Goal: Check status: Check status

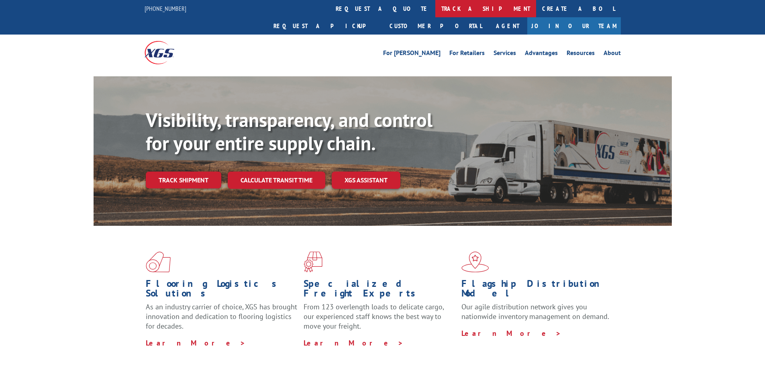
click at [436, 5] on link "track a shipment" at bounding box center [486, 8] width 101 height 17
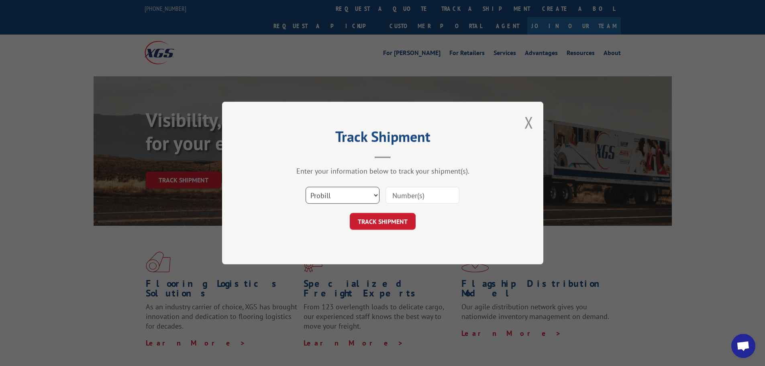
drag, startPoint x: 334, startPoint y: 194, endPoint x: 336, endPoint y: 201, distance: 6.9
click at [335, 194] on select "Select category... Probill BOL PO" at bounding box center [343, 195] width 74 height 17
select select "bol"
click at [306, 187] on select "Select category... Probill BOL PO" at bounding box center [343, 195] width 74 height 17
click at [415, 202] on input at bounding box center [423, 195] width 74 height 17
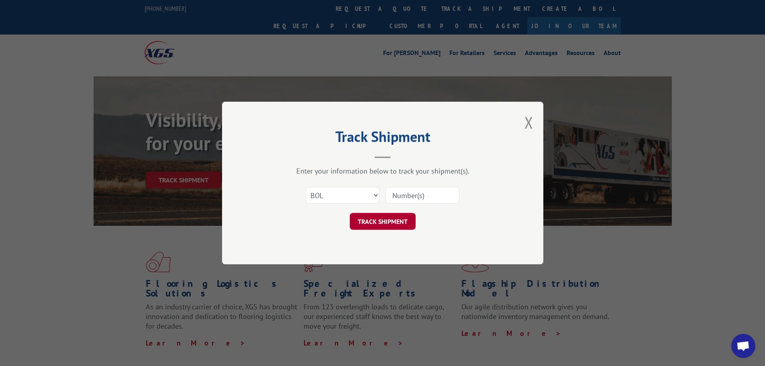
paste input "6200037301"
type input "6200037301"
click at [396, 217] on button "TRACK SHIPMENT" at bounding box center [383, 221] width 66 height 17
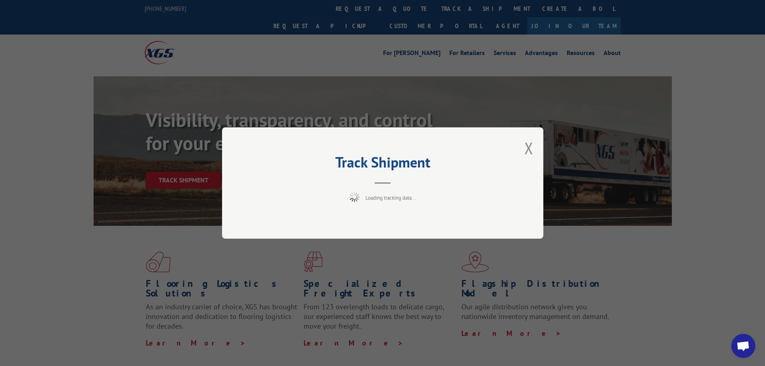
click at [533, 151] on button "Close modal" at bounding box center [529, 147] width 9 height 21
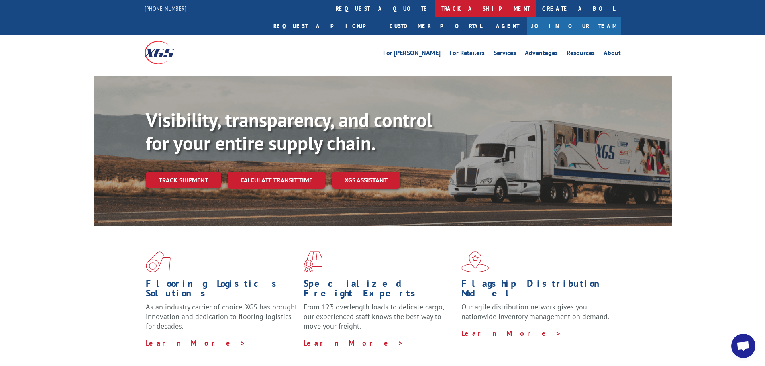
click at [436, 10] on link "track a shipment" at bounding box center [486, 8] width 101 height 17
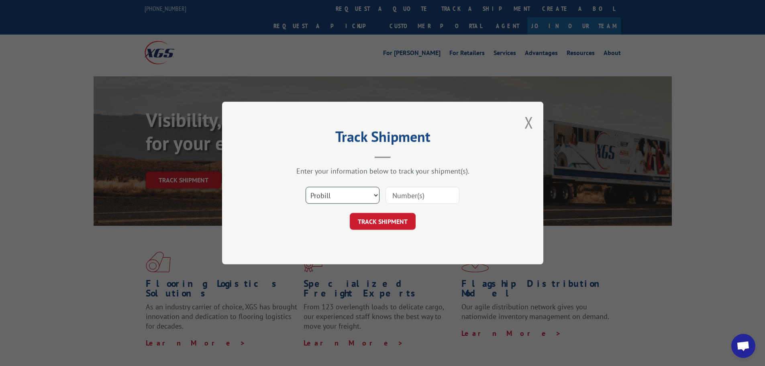
click at [331, 192] on select "Select category... Probill BOL PO" at bounding box center [343, 195] width 74 height 17
select select "bol"
click at [306, 187] on select "Select category... Probill BOL PO" at bounding box center [343, 195] width 74 height 17
click at [405, 195] on input at bounding box center [423, 195] width 74 height 17
paste input "6200037301"
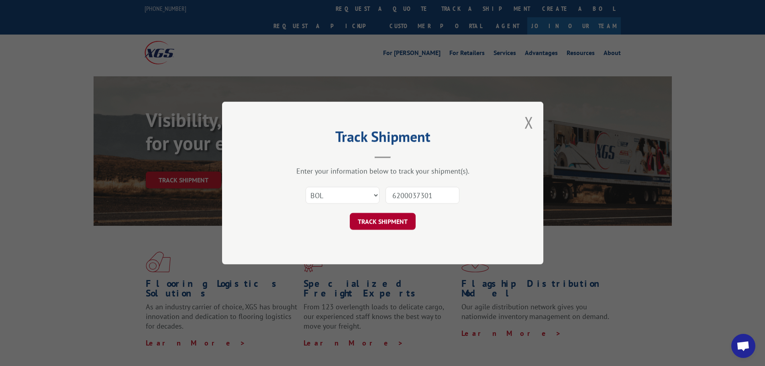
type input "6200037301"
click at [389, 225] on button "TRACK SHIPMENT" at bounding box center [383, 221] width 66 height 17
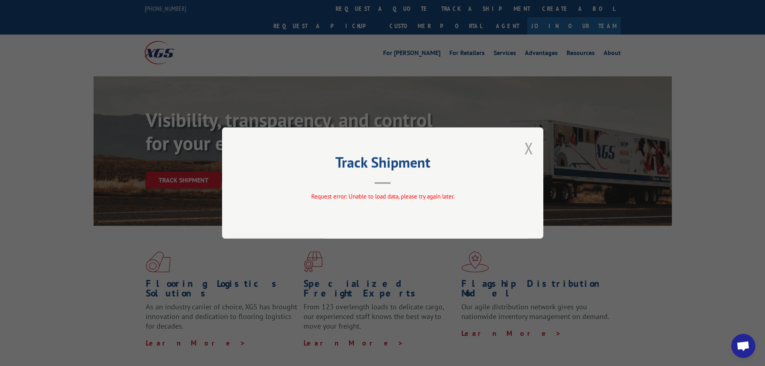
click at [528, 148] on button "Close modal" at bounding box center [529, 147] width 9 height 21
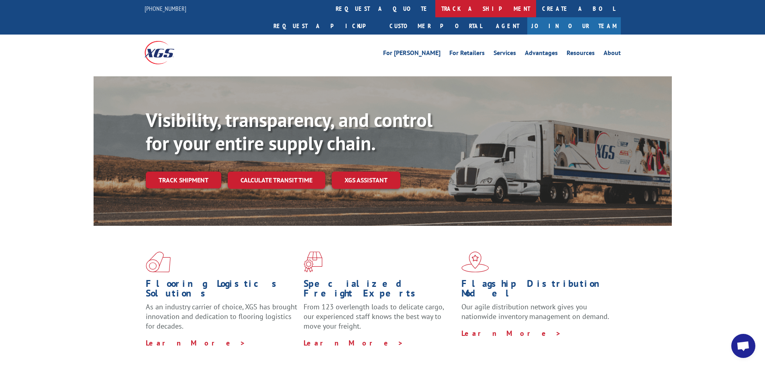
click at [436, 9] on link "track a shipment" at bounding box center [486, 8] width 101 height 17
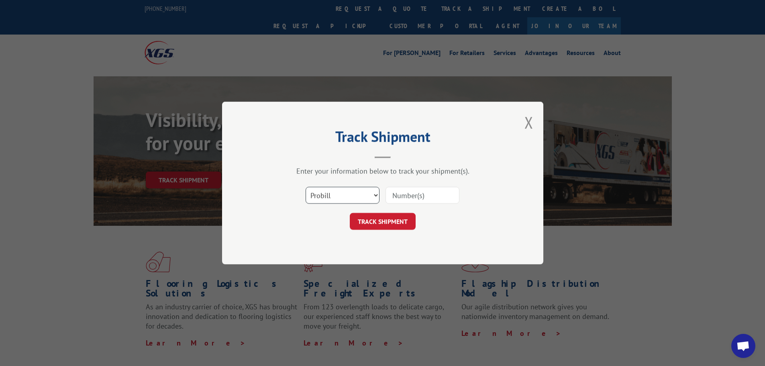
click at [317, 194] on select "Select category... Probill BOL PO" at bounding box center [343, 195] width 74 height 17
select select "bol"
click at [306, 187] on select "Select category... Probill BOL PO" at bounding box center [343, 195] width 74 height 17
click at [418, 194] on input at bounding box center [423, 195] width 74 height 17
type input "6200037301"
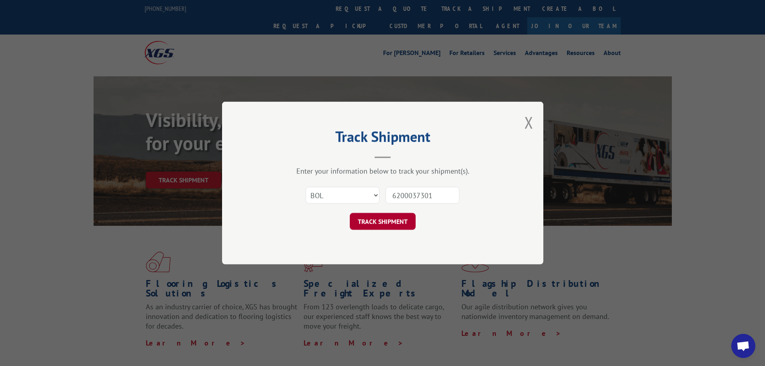
click at [385, 224] on button "TRACK SHIPMENT" at bounding box center [383, 221] width 66 height 17
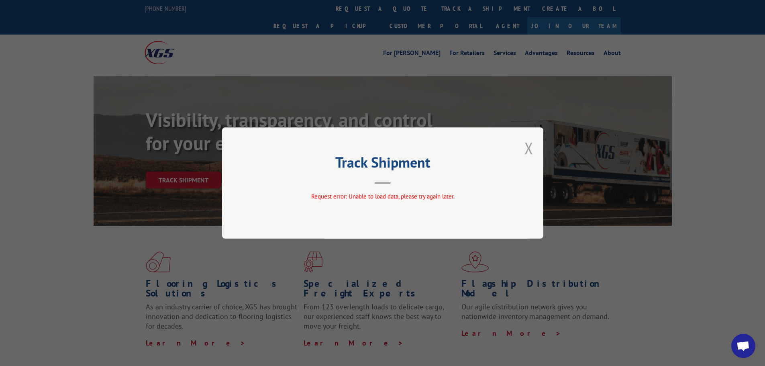
click at [530, 150] on button "Close modal" at bounding box center [529, 147] width 9 height 21
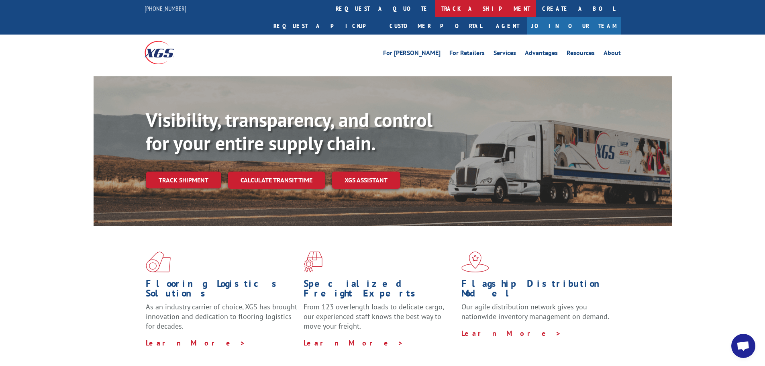
click at [436, 11] on link "track a shipment" at bounding box center [486, 8] width 101 height 17
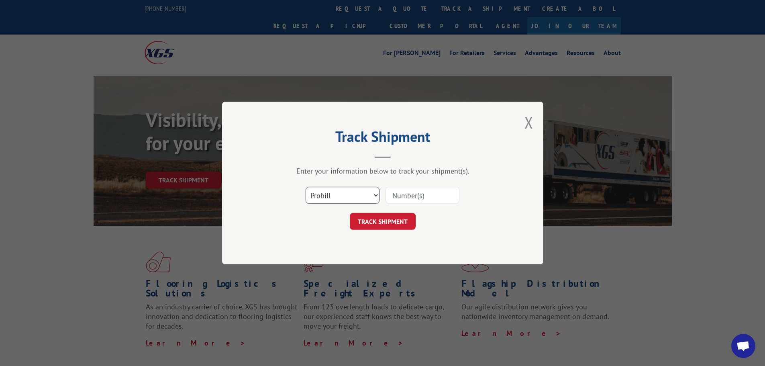
click at [359, 194] on select "Select category... Probill BOL PO" at bounding box center [343, 195] width 74 height 17
click at [306, 187] on select "Select category... Probill BOL PO" at bounding box center [343, 195] width 74 height 17
click at [399, 199] on input at bounding box center [423, 195] width 74 height 17
paste input "15986360"
type input "15986360"
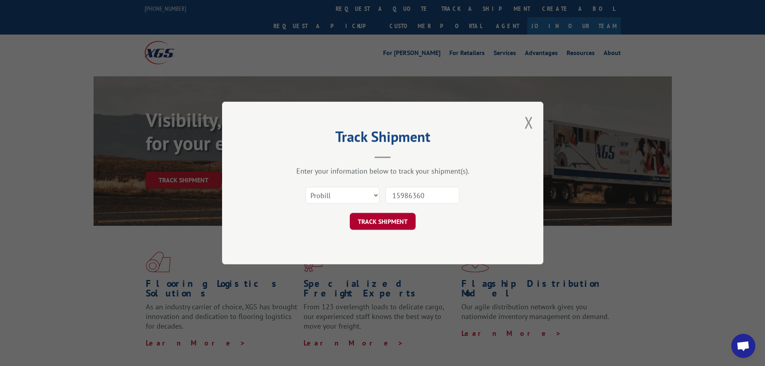
click at [391, 223] on button "TRACK SHIPMENT" at bounding box center [383, 221] width 66 height 17
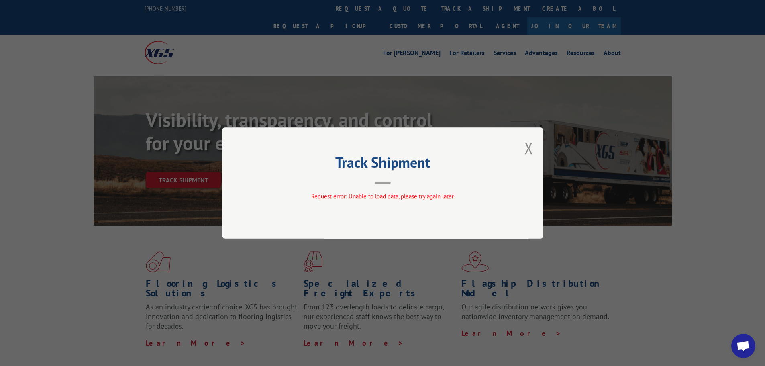
click at [537, 149] on div "Track Shipment Request error: Unable to load data, please try again later." at bounding box center [382, 182] width 321 height 111
click at [535, 150] on div "Track Shipment Request error: Unable to load data, please try again later." at bounding box center [382, 182] width 321 height 111
click at [533, 150] on button "Close modal" at bounding box center [529, 147] width 9 height 21
